Goal: Information Seeking & Learning: Learn about a topic

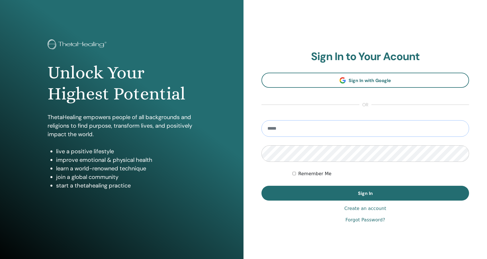
type input "**********"
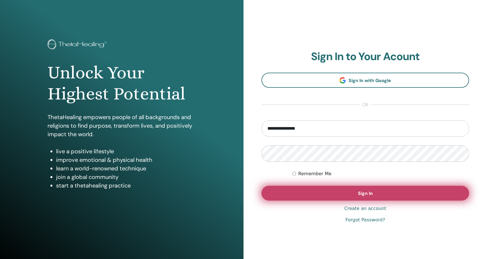
click at [350, 194] on button "Sign In" at bounding box center [366, 193] width 208 height 15
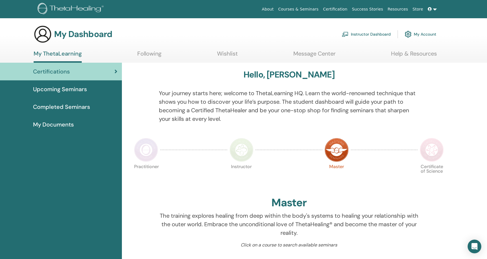
click at [71, 99] on link "Completed Seminars" at bounding box center [61, 107] width 122 height 18
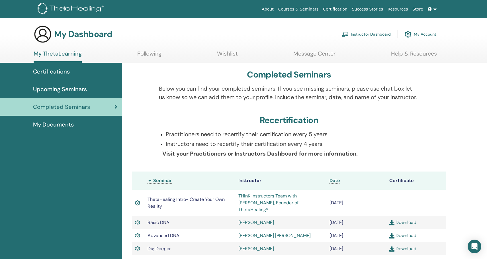
click at [76, 92] on span "Upcoming Seminars" at bounding box center [60, 89] width 54 height 9
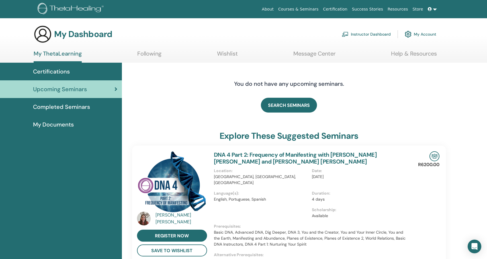
click at [370, 32] on link "Instructor Dashboard" at bounding box center [366, 34] width 49 height 13
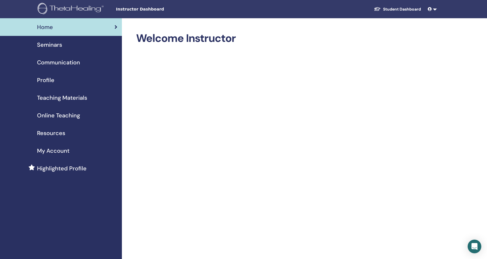
click at [62, 117] on span "Online Teaching" at bounding box center [58, 115] width 43 height 9
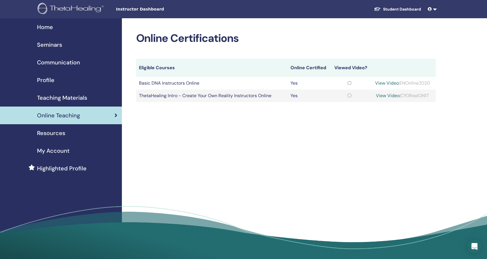
click at [347, 86] on td at bounding box center [349, 83] width 39 height 13
click at [385, 82] on link "View Video:" at bounding box center [387, 83] width 25 height 6
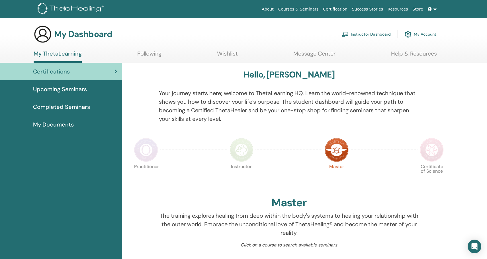
click at [372, 36] on link "Instructor Dashboard" at bounding box center [366, 34] width 49 height 13
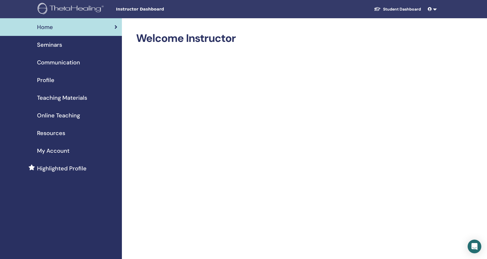
click at [75, 117] on span "Online Teaching" at bounding box center [58, 115] width 43 height 9
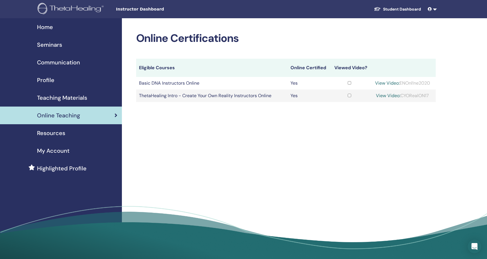
click at [346, 86] on td at bounding box center [349, 83] width 39 height 13
click at [387, 95] on link "View Video:" at bounding box center [388, 96] width 25 height 6
